Goal: Task Accomplishment & Management: Use online tool/utility

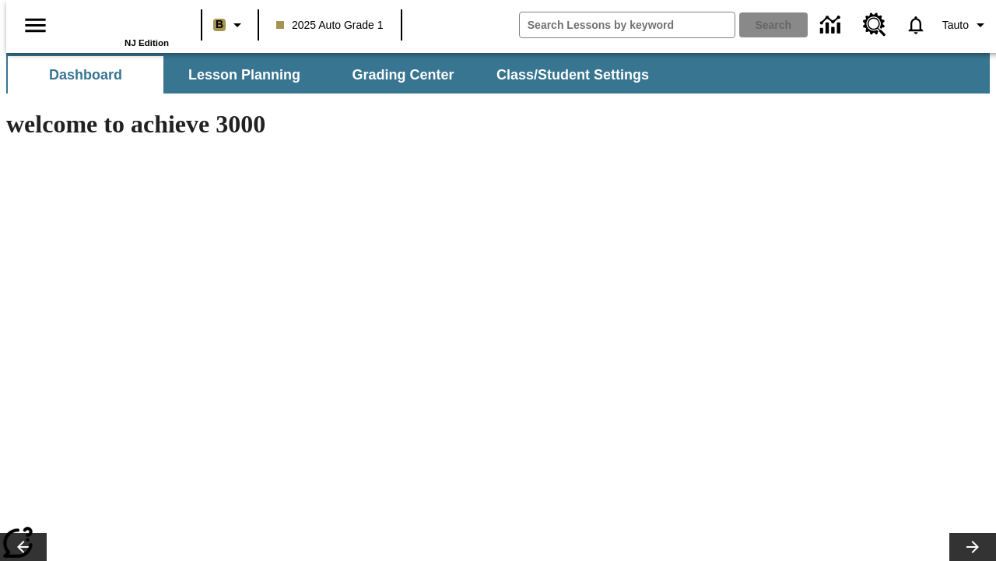
type input "-1"
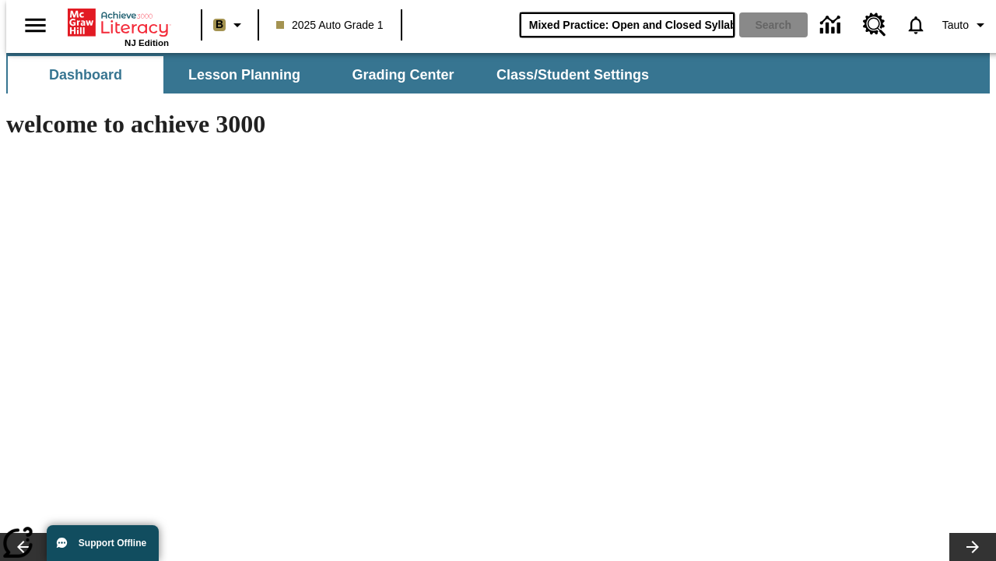
type input "Mixed Practice: Open and Closed Syllables"
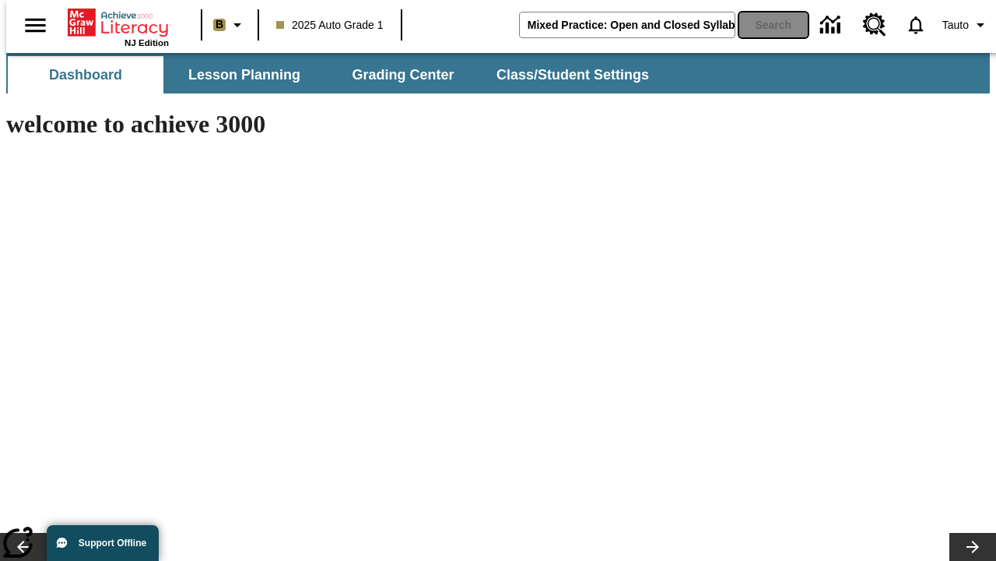
click at [764, 25] on button "Search" at bounding box center [774, 24] width 69 height 25
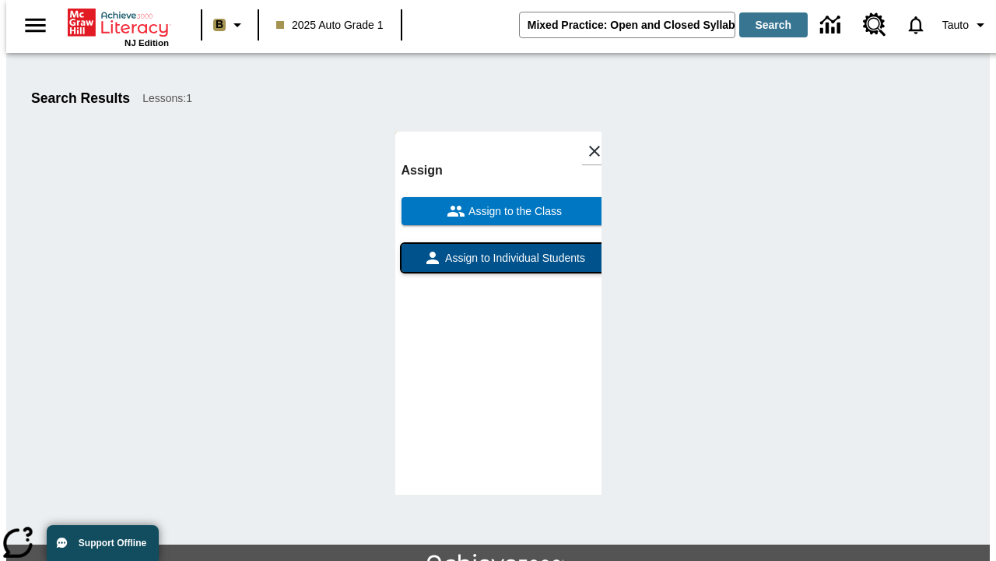
click at [498, 250] on span "Assign to Individual Students" at bounding box center [513, 258] width 143 height 16
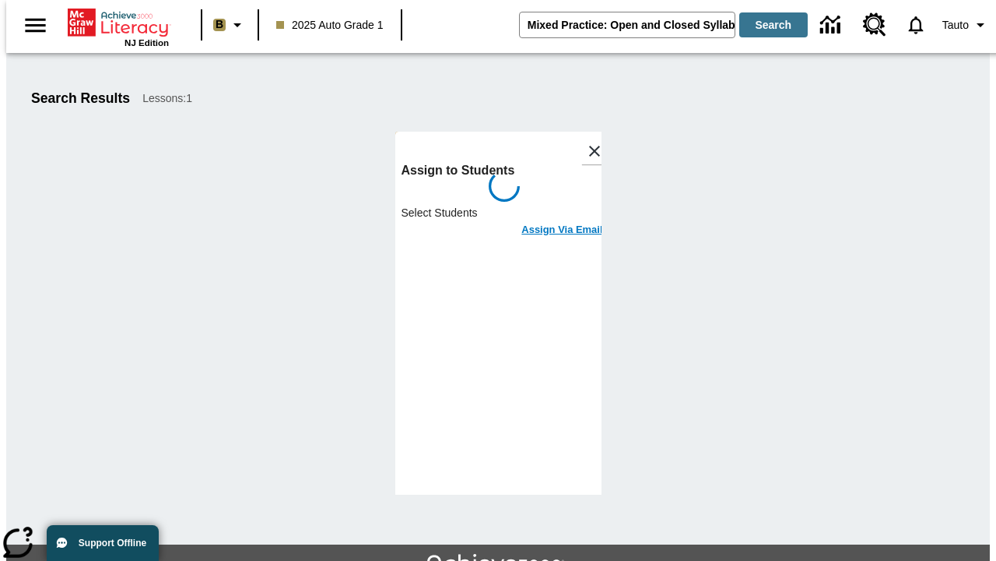
scroll to position [85, 0]
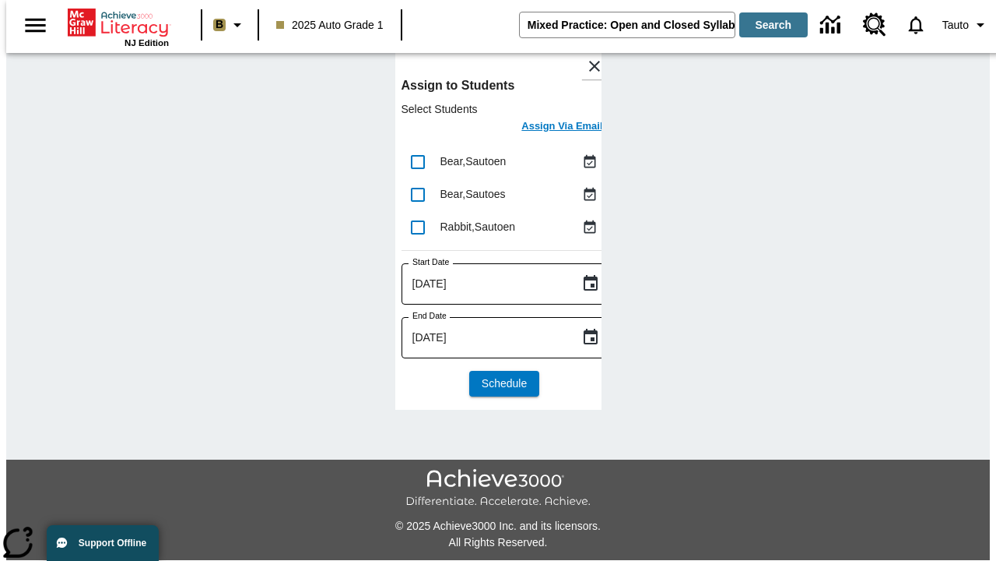
click at [417, 161] on input "lesson details" at bounding box center [418, 162] width 33 height 33
checkbox input "true"
click at [417, 194] on input "lesson details" at bounding box center [418, 194] width 33 height 33
checkbox input "true"
click at [417, 227] on input "lesson details" at bounding box center [418, 227] width 33 height 33
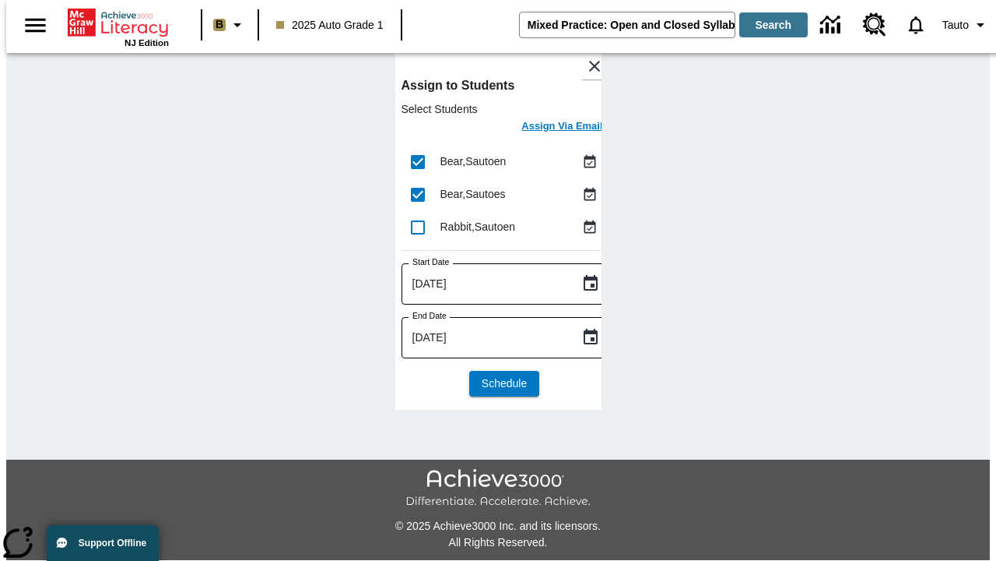
checkbox input "true"
click at [582, 283] on icon "Choose date, selected date is Sep 24, 2025" at bounding box center [591, 283] width 19 height 19
